Goal: Information Seeking & Learning: Learn about a topic

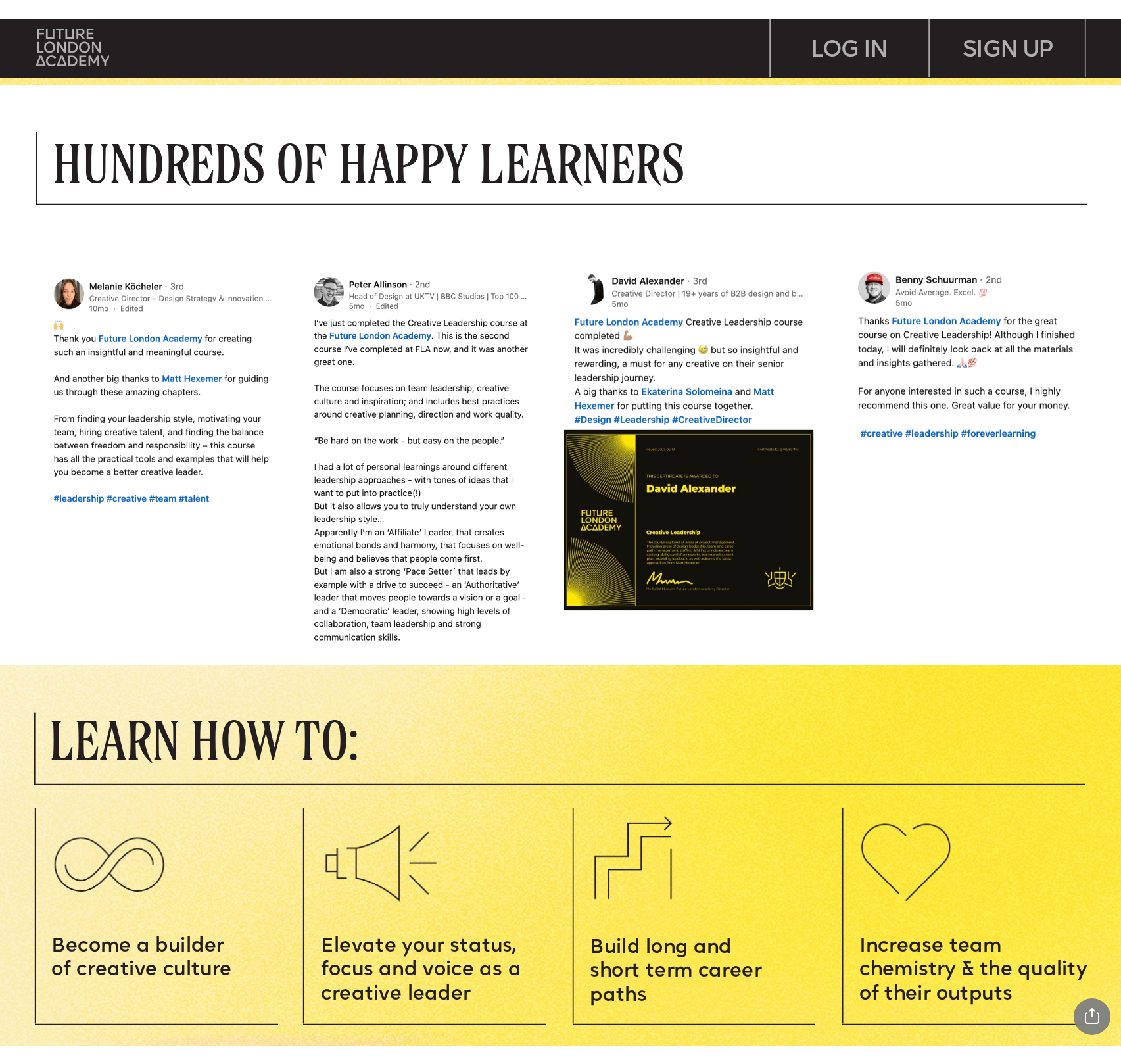
scroll to position [1151, 0]
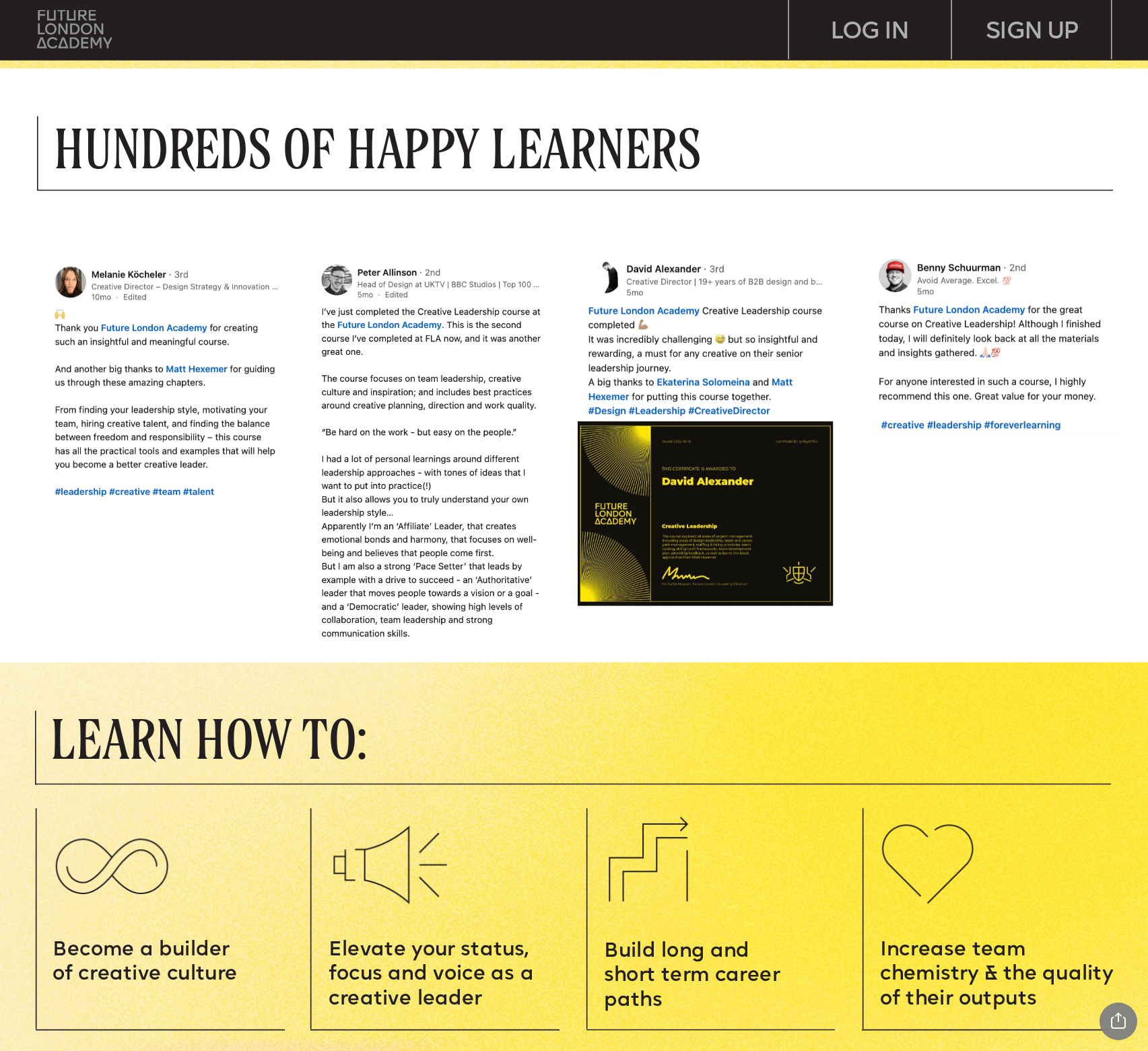
click at [78, 27] on img at bounding box center [75, 29] width 76 height 39
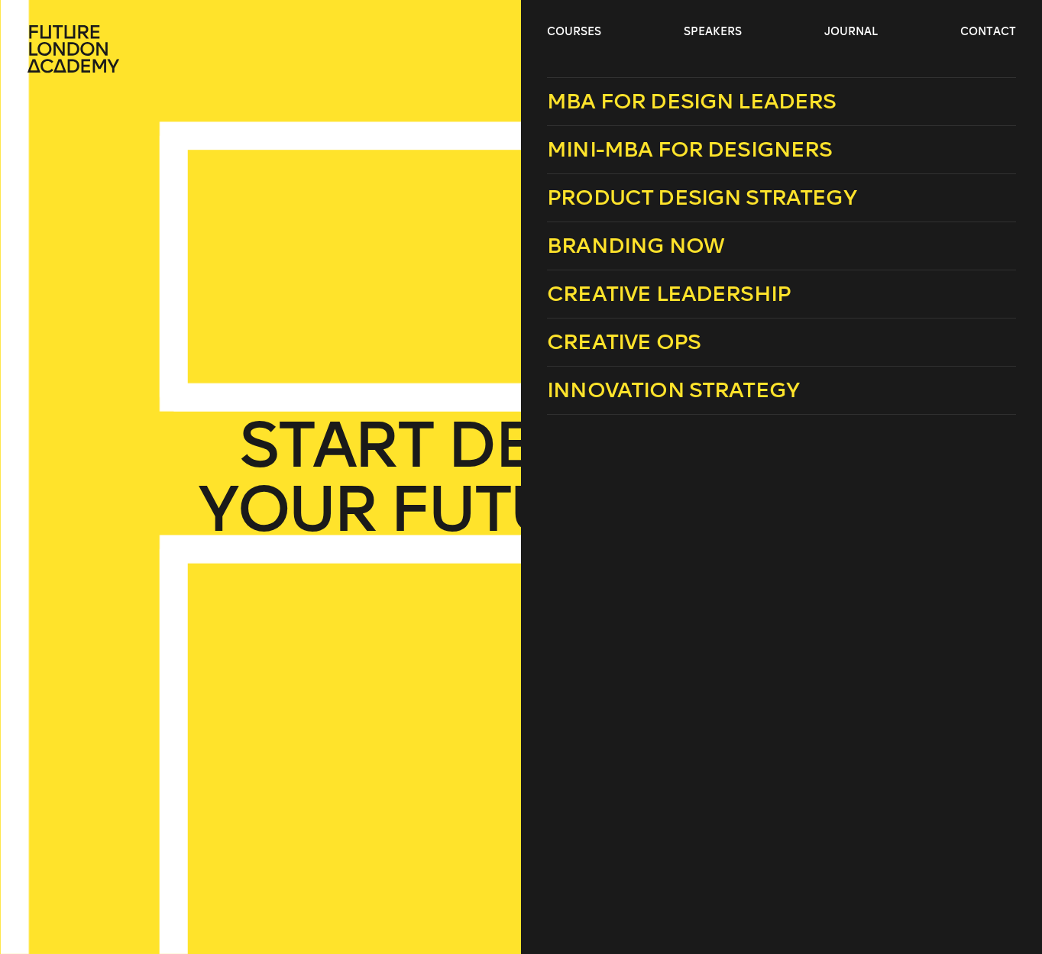
click at [571, 22] on header "courses speakers journal contact" at bounding box center [521, 36] width 1042 height 73
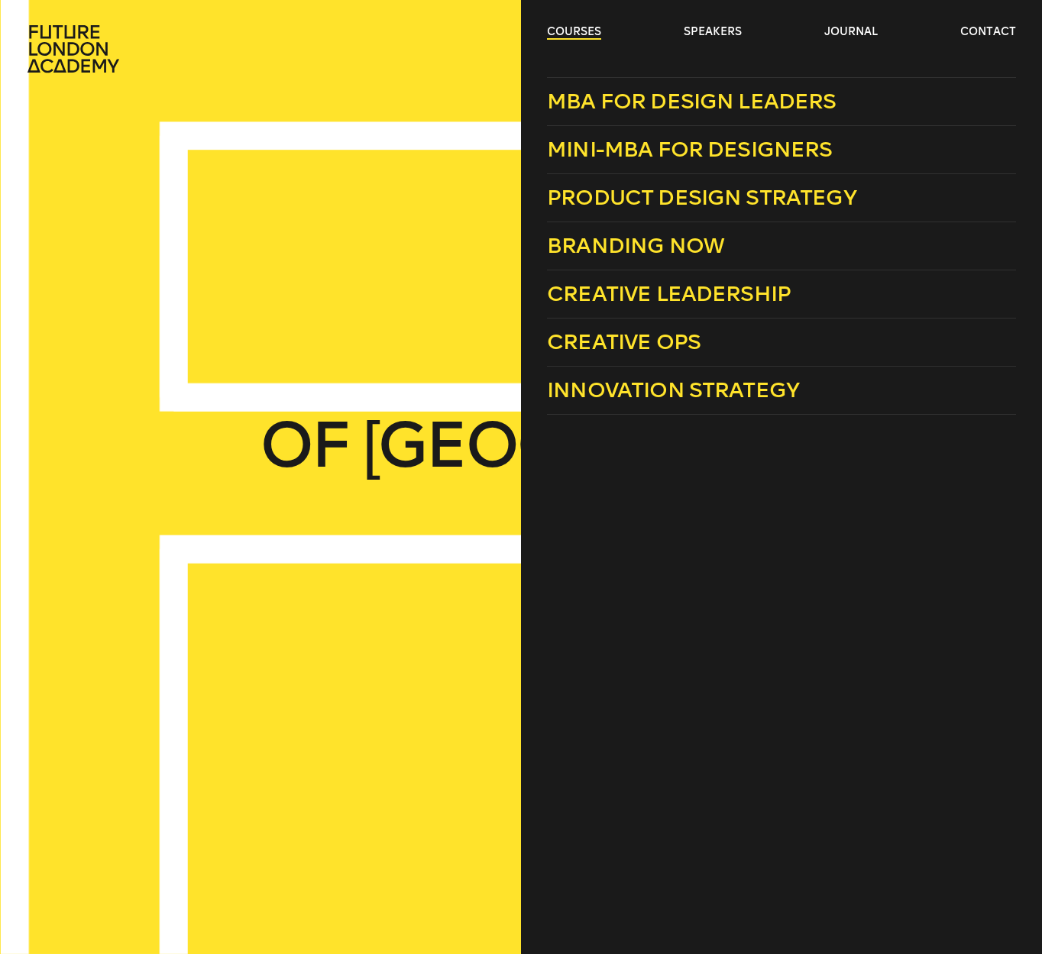
click at [576, 34] on link "courses" at bounding box center [574, 31] width 54 height 15
